Goal: Find specific page/section: Find specific page/section

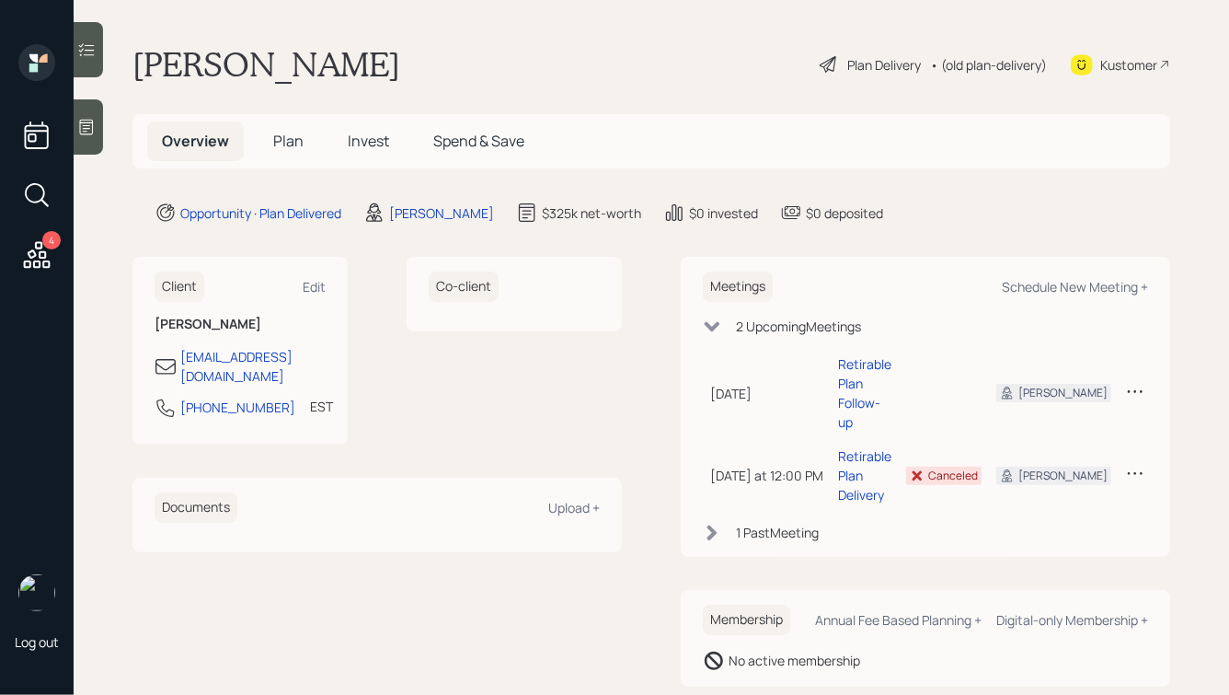
click at [38, 250] on icon at bounding box center [36, 254] width 33 height 33
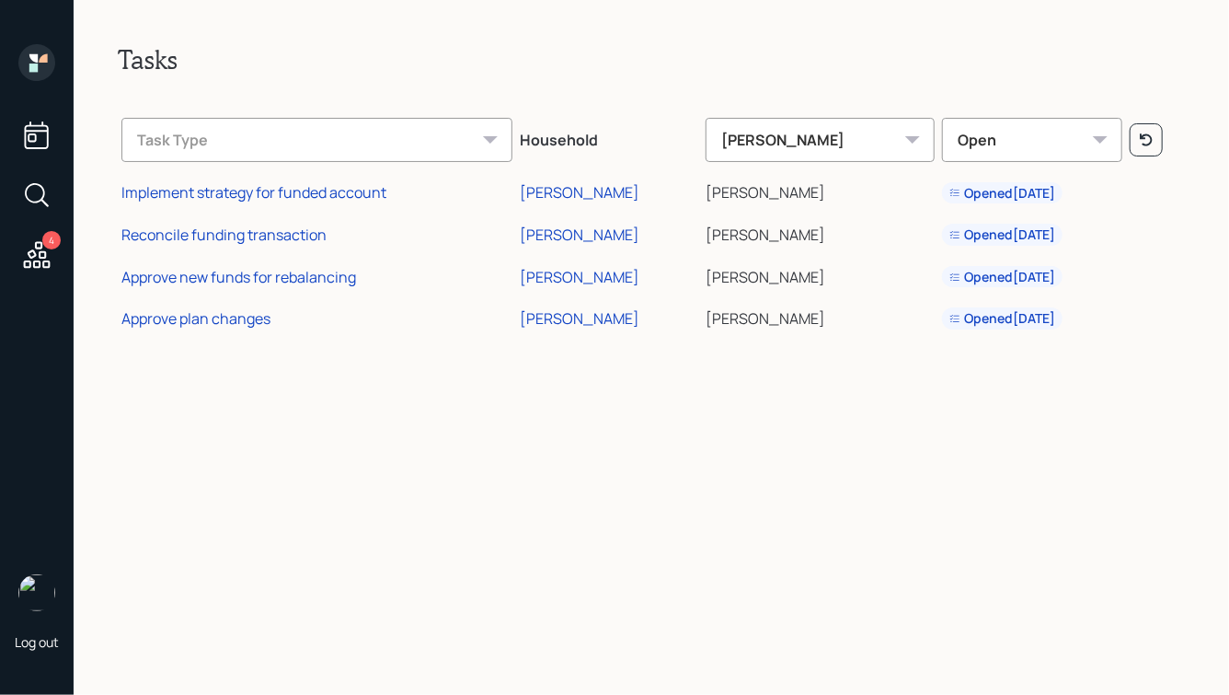
click at [38, 137] on icon at bounding box center [36, 135] width 33 height 33
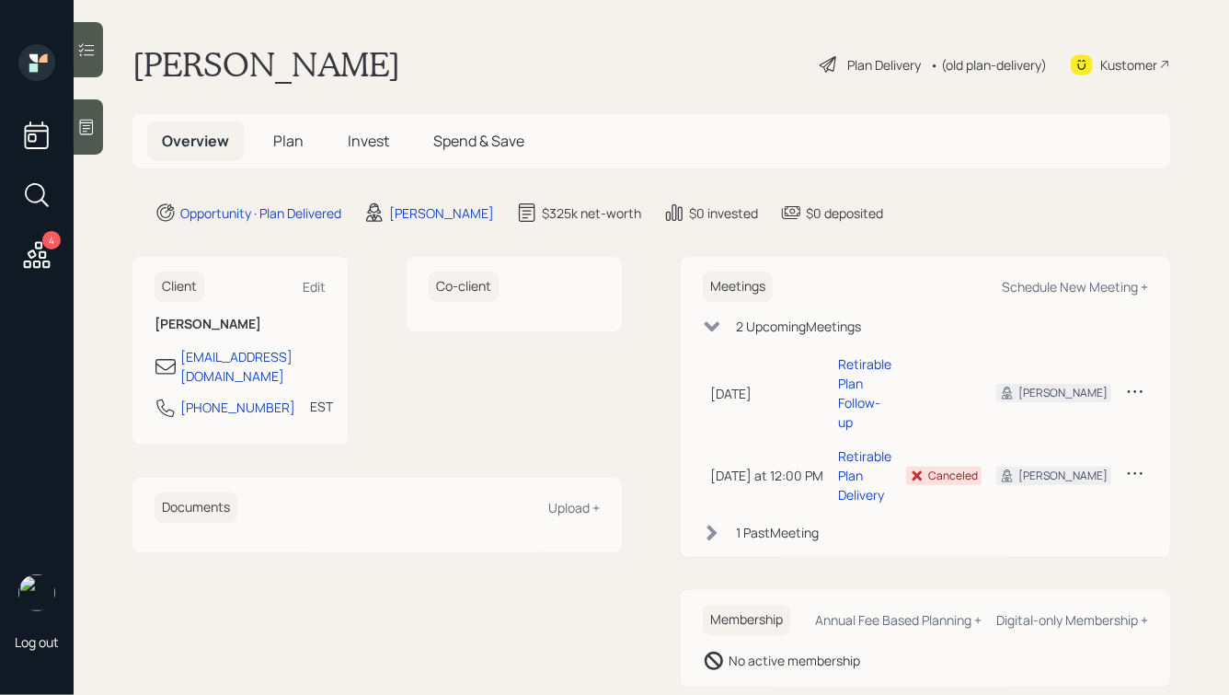
click at [282, 48] on h1 "[PERSON_NAME]" at bounding box center [266, 64] width 268 height 40
click at [293, 136] on span "Plan" at bounding box center [288, 141] width 30 height 20
